Goal: Information Seeking & Learning: Learn about a topic

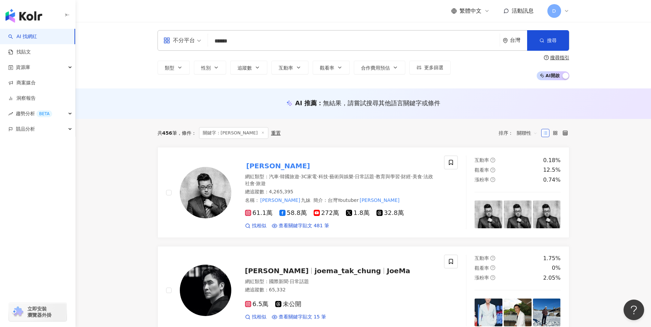
drag, startPoint x: 263, startPoint y: 34, endPoint x: 260, endPoint y: 37, distance: 4.2
click at [260, 37] on div "不分平台 ****** 台灣 搜尋 [URL][DOMAIN_NAME] [URL][DOMAIN_NAME] [URL][DOMAIN_NAME] risk…" at bounding box center [363, 40] width 412 height 21
drag, startPoint x: 211, startPoint y: 36, endPoint x: 201, endPoint y: 35, distance: 9.3
click at [201, 35] on div "不分平台 ****** 台灣 搜尋 [URL][DOMAIN_NAME] [URL][DOMAIN_NAME] [URL][DOMAIN_NAME] risk…" at bounding box center [363, 40] width 412 height 21
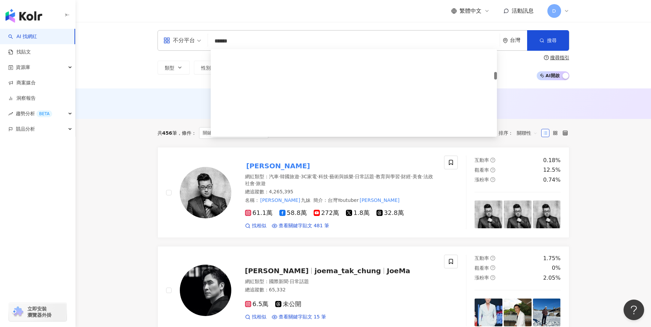
paste input "***"
type input "*********"
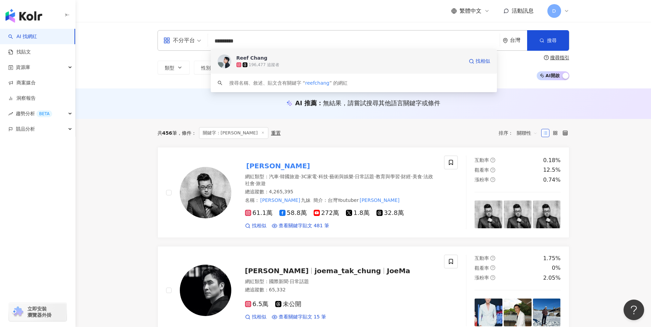
click at [337, 62] on div "196,477 追蹤者" at bounding box center [349, 64] width 227 height 7
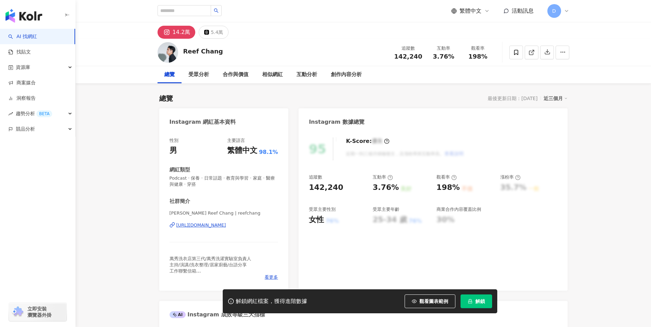
click at [472, 300] on icon "lock" at bounding box center [470, 301] width 5 height 5
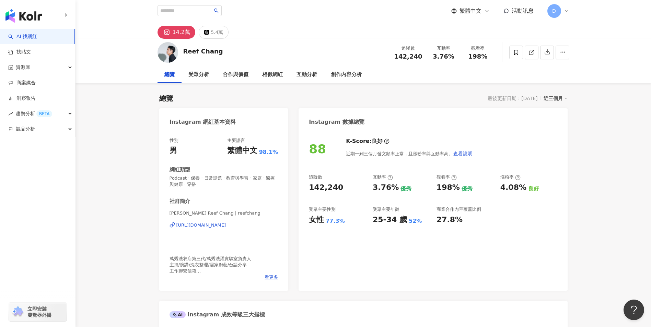
click at [435, 196] on div "追蹤數 142,240 互動率 3.76% 優秀 觀看率 198% 優秀 漲粉率 4.08% 良好 受眾主要性別 女性 77.3% 受眾主要年齡 25-34 …" at bounding box center [433, 199] width 248 height 51
click at [465, 248] on div "88 K-Score : 良好 近期一到三個月發文頻率正常，且漲粉率與互動率高。 查看說明 追蹤數 142,240 互動率 3.76% 優秀 觀看率 198%…" at bounding box center [432, 211] width 269 height 160
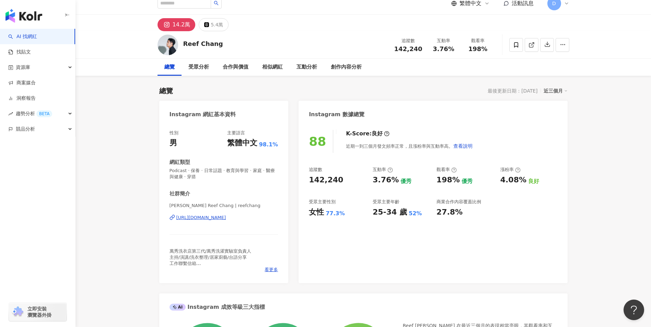
scroll to position [8, 0]
drag, startPoint x: 373, startPoint y: 180, endPoint x: 388, endPoint y: 180, distance: 15.1
click at [388, 180] on div "3.76%" at bounding box center [386, 180] width 26 height 11
drag, startPoint x: 388, startPoint y: 180, endPoint x: 354, endPoint y: 213, distance: 48.3
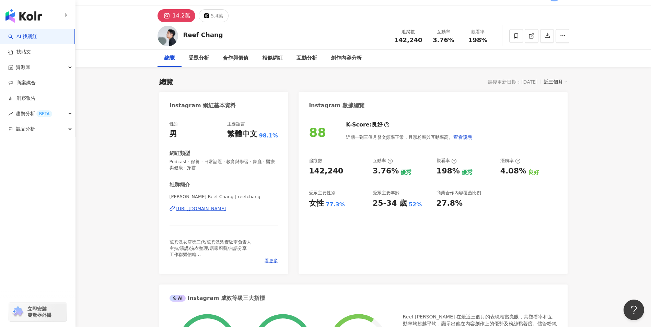
drag, startPoint x: 354, startPoint y: 213, endPoint x: 328, endPoint y: 243, distance: 38.9
click at [328, 243] on div "88 K-Score : 良好 近期一到三個月發文頻率正常，且漲粉率與互動率高。 查看說明 追蹤數 142,240 互動率 3.76% 優秀 觀看率 198%…" at bounding box center [432, 194] width 269 height 160
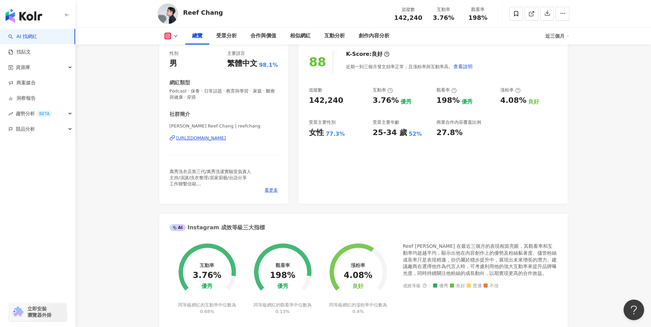
drag, startPoint x: 323, startPoint y: 228, endPoint x: 296, endPoint y: 208, distance: 33.5
click at [296, 208] on div "Instagram 網紅基本資料 性別 男 主要語言 繁體中文 98.1% 網紅類型 Podcast · 保養 · 日常話題 · 教育與學習 · 家庭 · 醫…" at bounding box center [363, 290] width 408 height 539
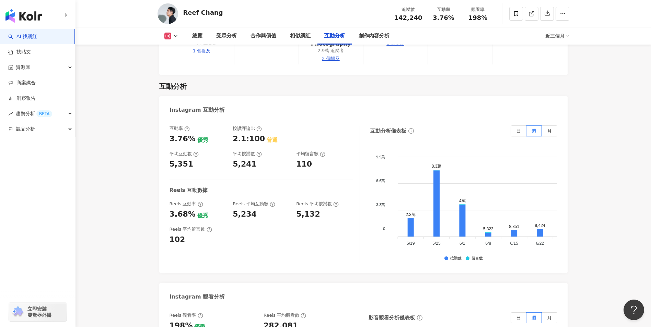
scroll to position [1562, 0]
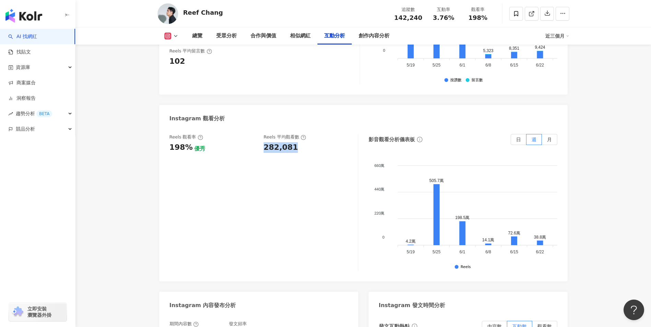
drag, startPoint x: 263, startPoint y: 108, endPoint x: 294, endPoint y: 109, distance: 30.2
click at [294, 142] on div "282,081" at bounding box center [306, 147] width 87 height 11
copy div "282,081"
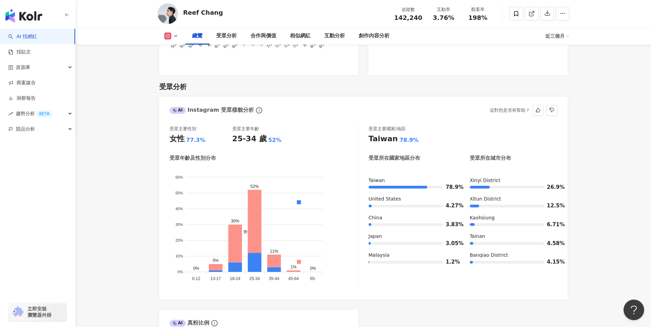
scroll to position [571, 0]
